Goal: Transaction & Acquisition: Obtain resource

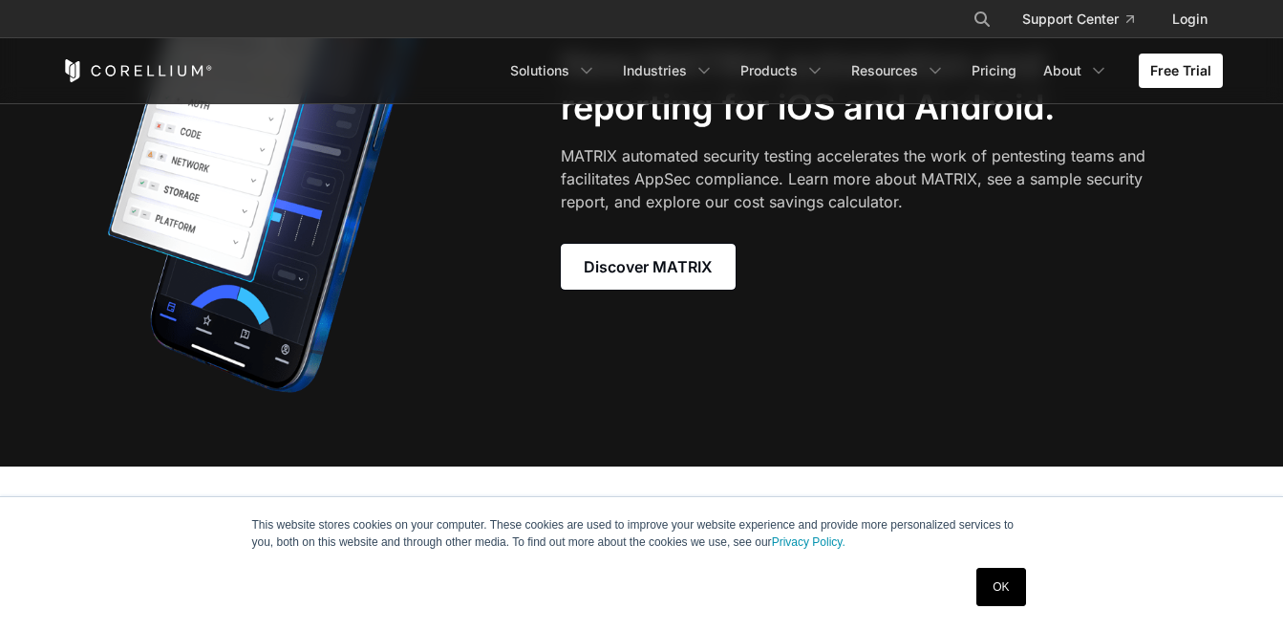
scroll to position [1619, 0]
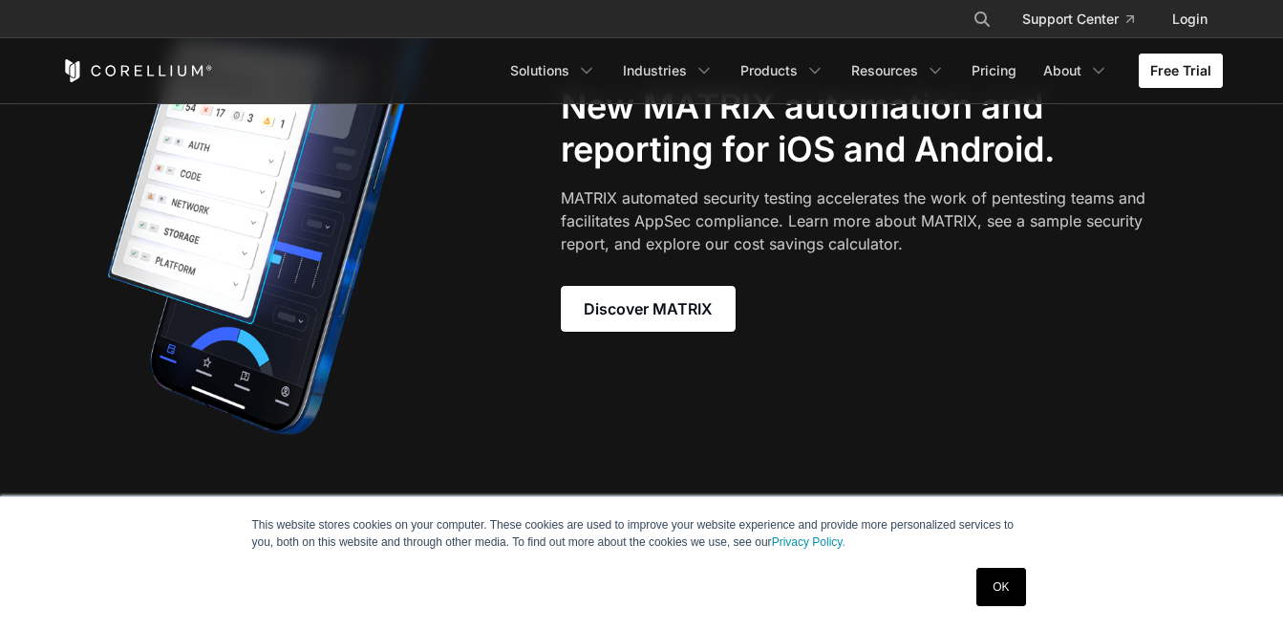
click at [1179, 73] on link "Free Trial" at bounding box center [1181, 71] width 84 height 34
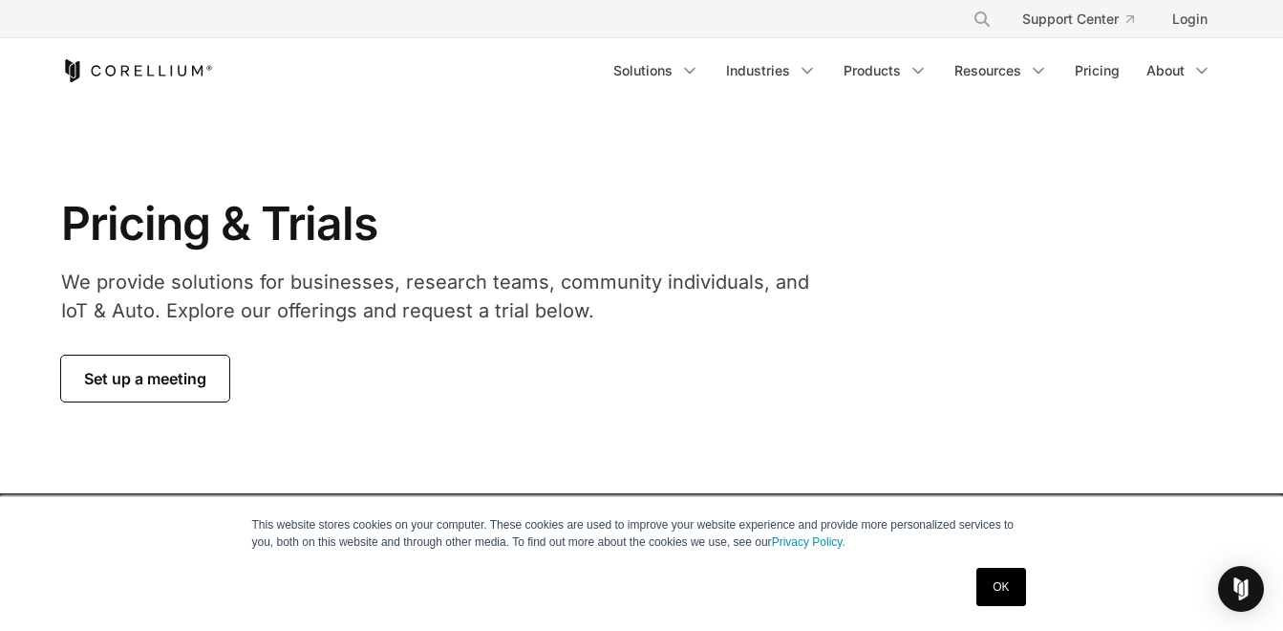
scroll to position [551, 0]
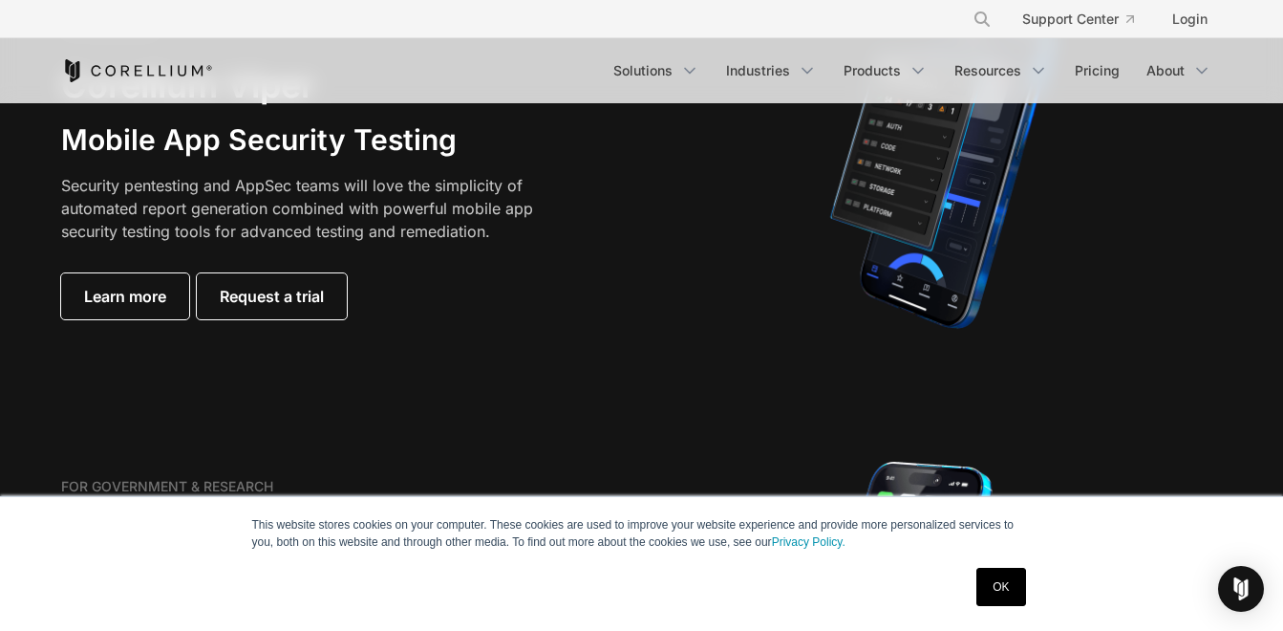
drag, startPoint x: 1279, startPoint y: 59, endPoint x: 1282, endPoint y: 75, distance: 15.6
click at [1282, 75] on header "× Search our site... Support Center Login" at bounding box center [641, 51] width 1283 height 103
click at [271, 280] on link "Request a trial" at bounding box center [272, 296] width 150 height 46
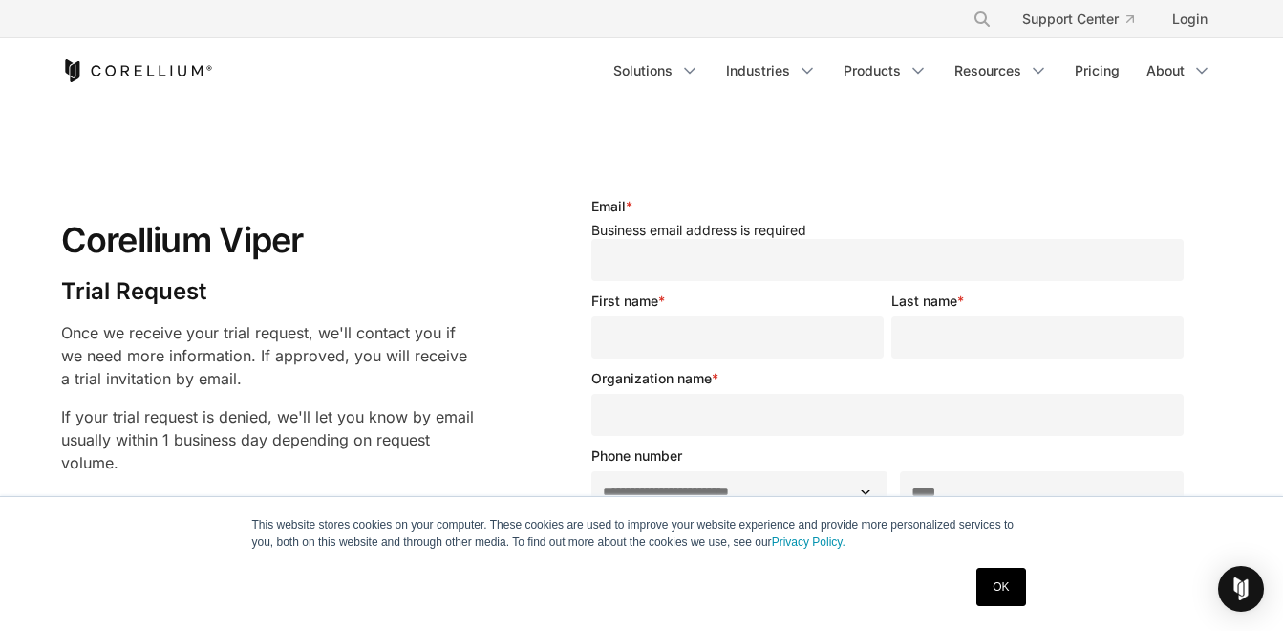
select select "**"
click at [1019, 583] on link "OK" at bounding box center [1000, 587] width 49 height 38
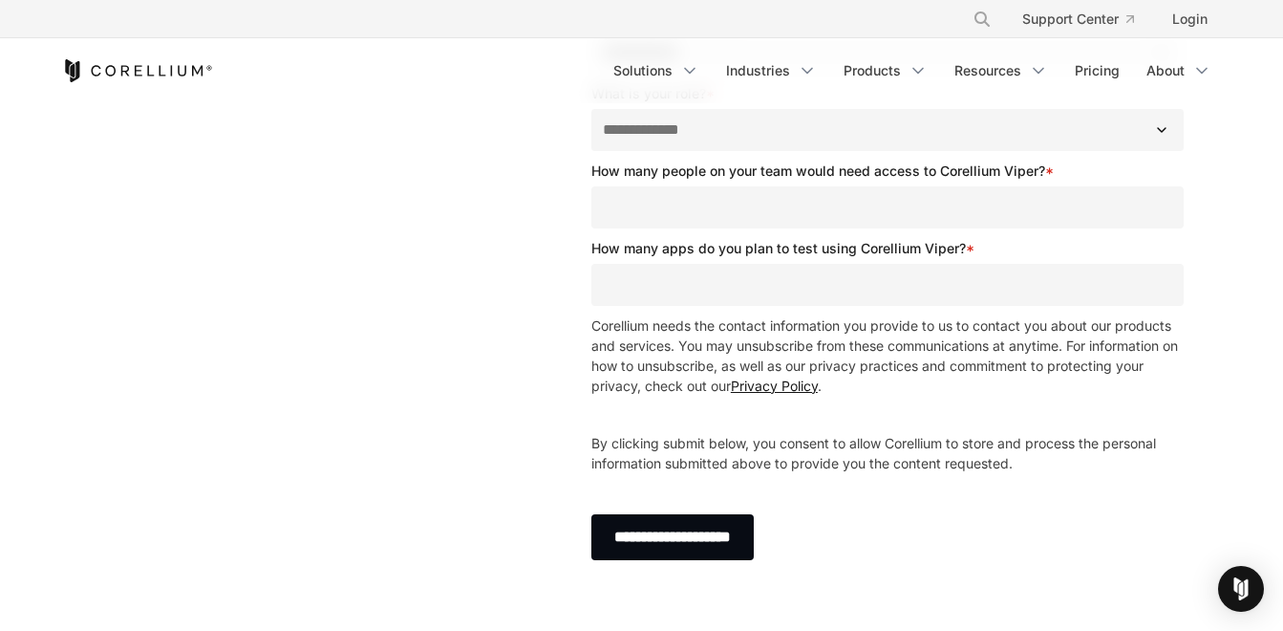
scroll to position [661, 0]
